Goal: Information Seeking & Learning: Learn about a topic

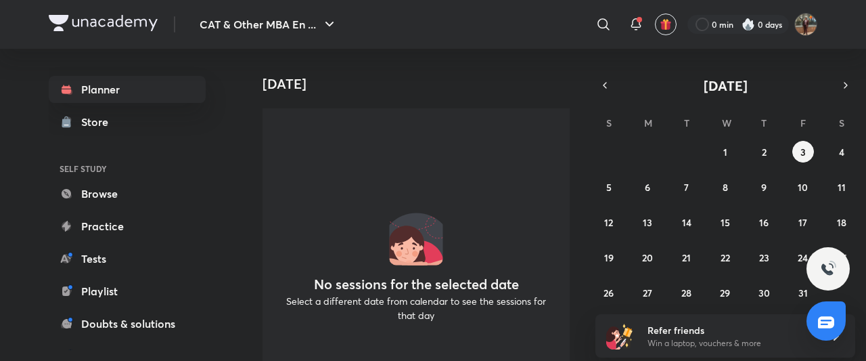
drag, startPoint x: 829, startPoint y: 137, endPoint x: 849, endPoint y: 138, distance: 20.3
click at [836, 137] on div "S M T W T F S 28 29 30 1 2 3 4 5 6 7 8 9 10 11 12 13 14 15 16 17 18 19 20 21 22…" at bounding box center [726, 207] width 260 height 192
click at [853, 143] on div "28 29 30 1 2 3 4 5 6 7 8 9 10 11 12 13 14 15 16 17 18 19 20 21 22 23 24 25 26 2…" at bounding box center [726, 222] width 260 height 162
click at [852, 146] on button "4" at bounding box center [842, 152] width 22 height 22
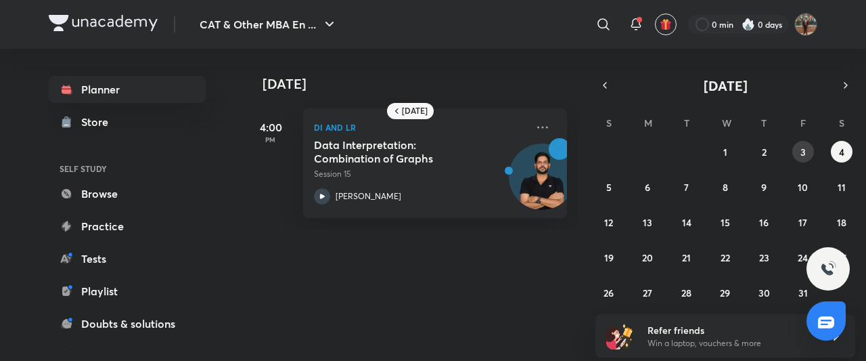
click at [801, 150] on abbr "3" at bounding box center [803, 152] width 5 height 13
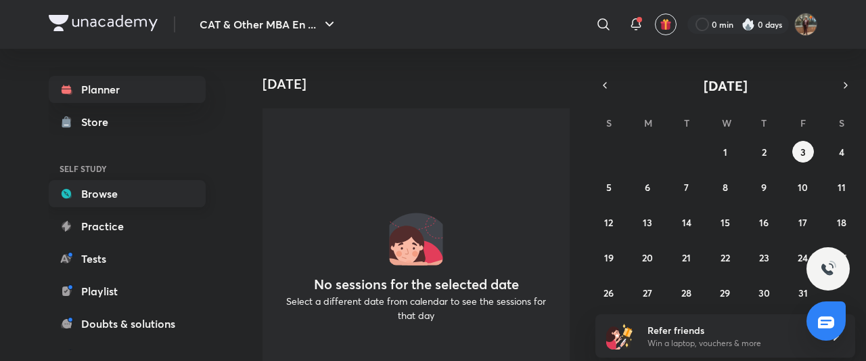
click at [114, 191] on link "Browse" at bounding box center [127, 193] width 157 height 27
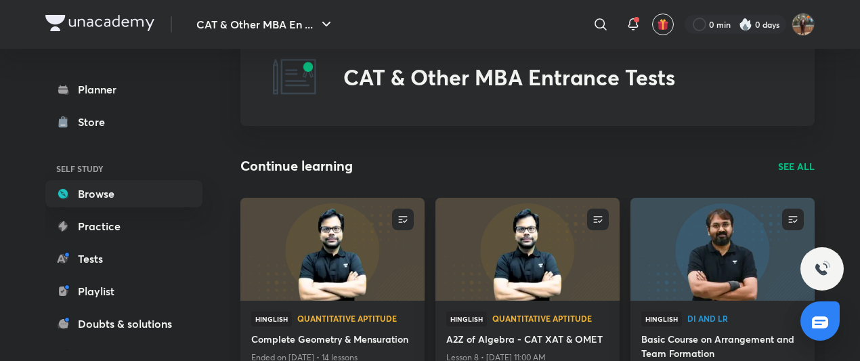
scroll to position [68, 0]
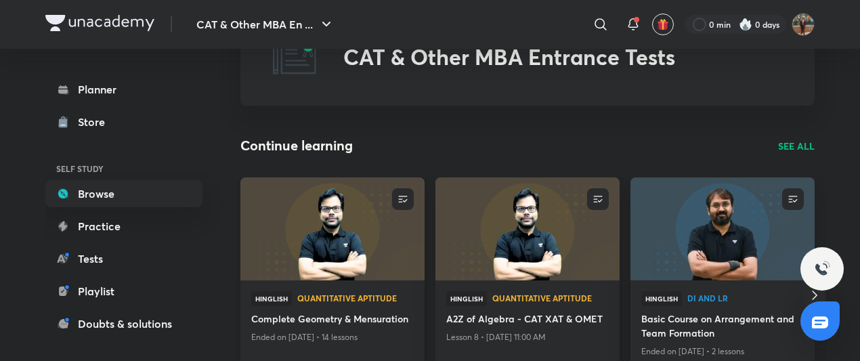
click at [318, 219] on img at bounding box center [331, 228] width 187 height 105
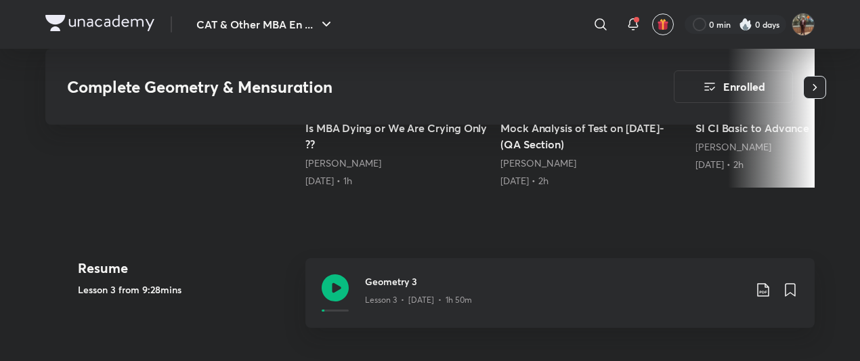
scroll to position [542, 0]
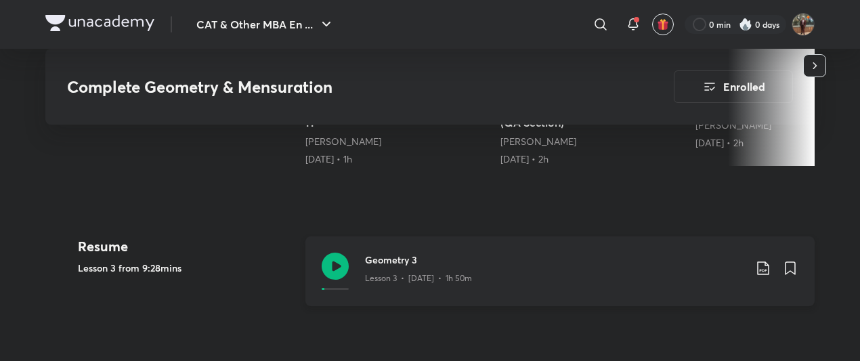
click at [325, 265] on icon at bounding box center [335, 265] width 27 height 27
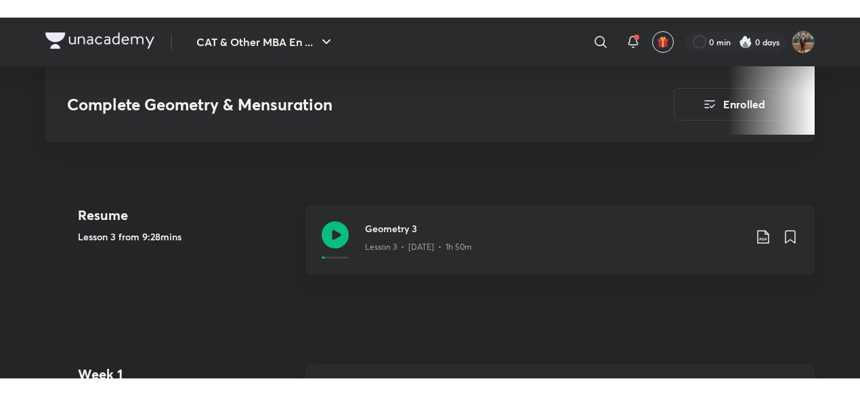
scroll to position [609, 0]
